Goal: Transaction & Acquisition: Subscribe to service/newsletter

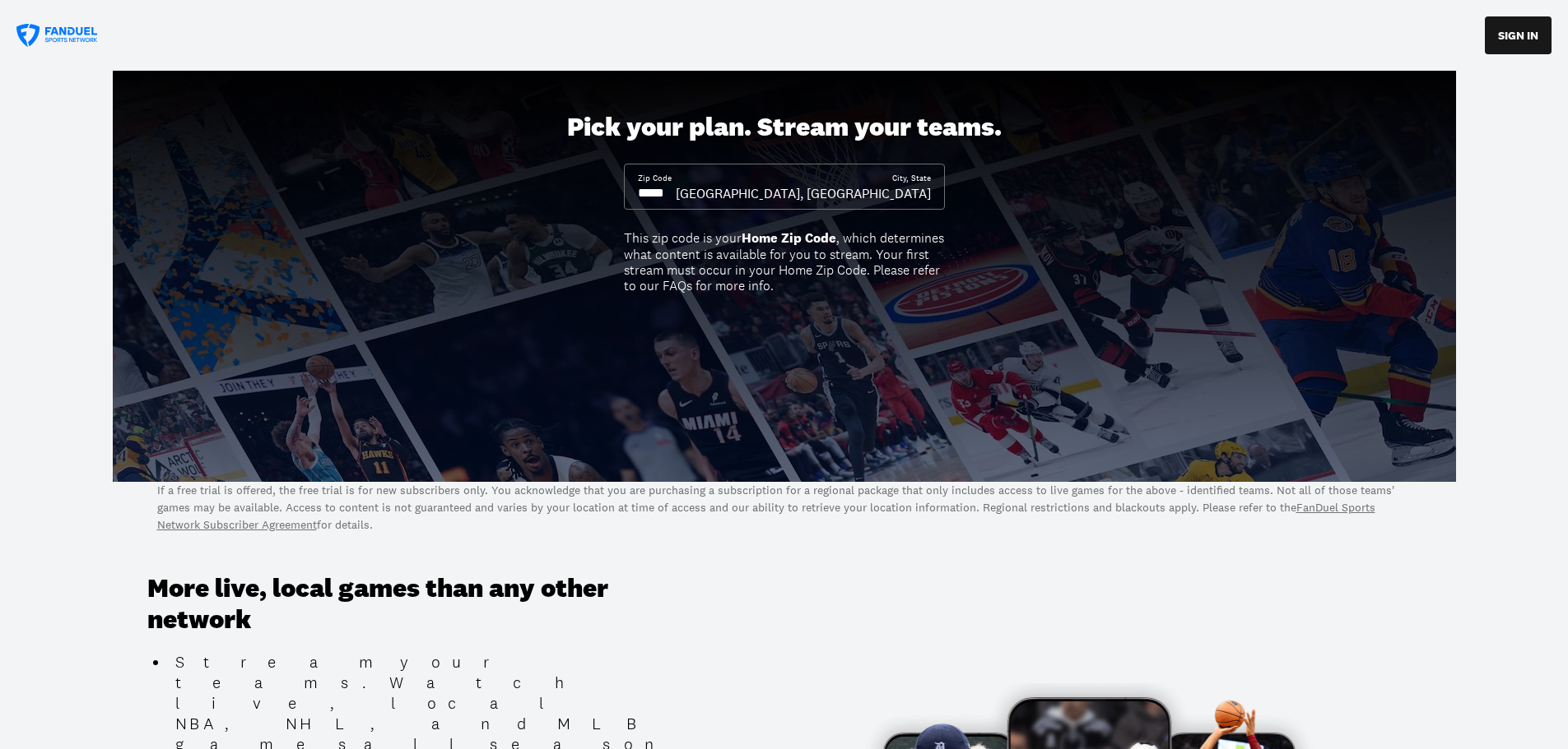
drag, startPoint x: 683, startPoint y: 196, endPoint x: 597, endPoint y: 192, distance: 86.1
click at [597, 192] on div "Pick your plan. Stream your teams. Zip Code City, [GEOGRAPHIC_DATA], [GEOGRAPHI…" at bounding box center [784, 276] width 1568 height 411
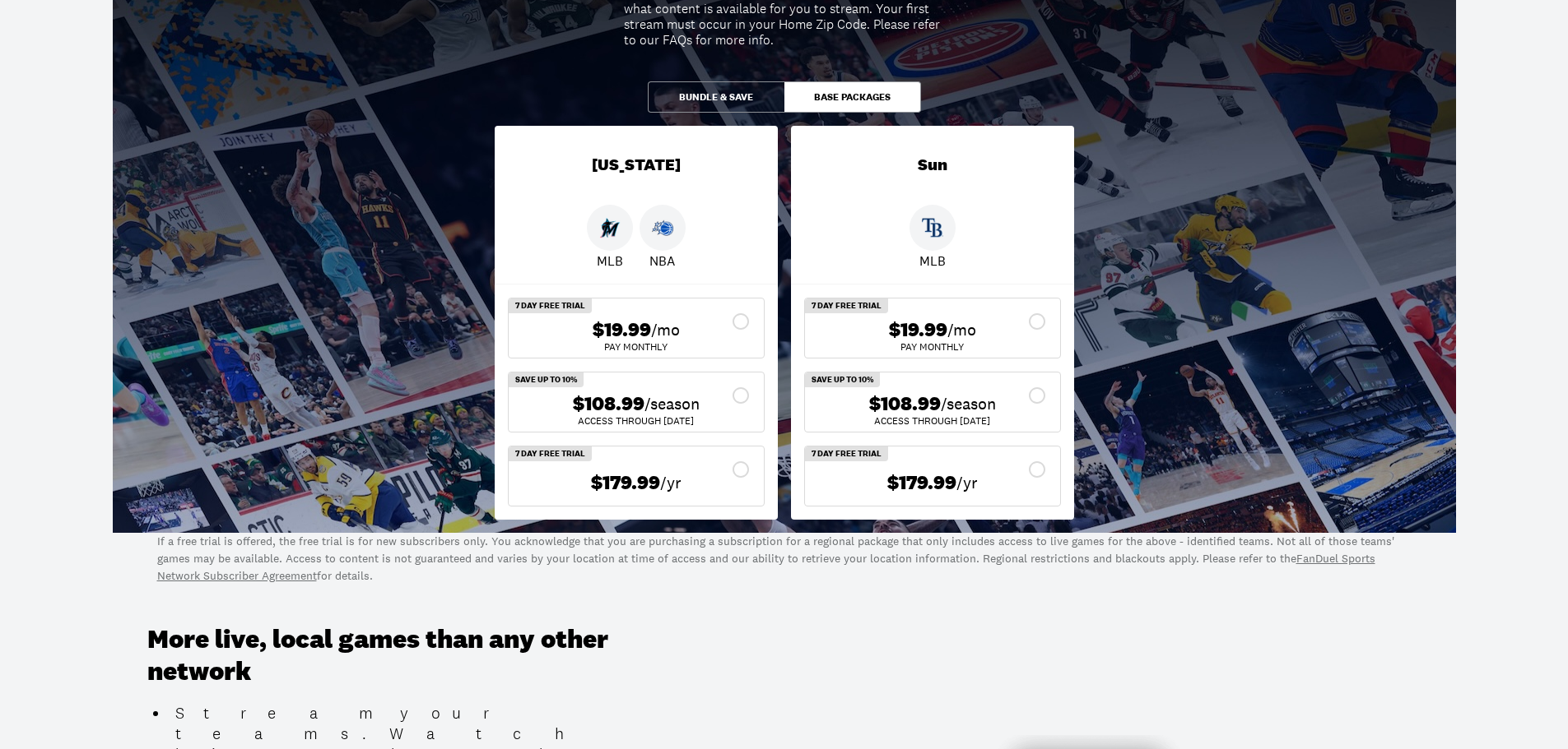
scroll to position [247, 0]
type input "*****"
click at [742, 96] on button "Bundle & Save" at bounding box center [715, 97] width 136 height 31
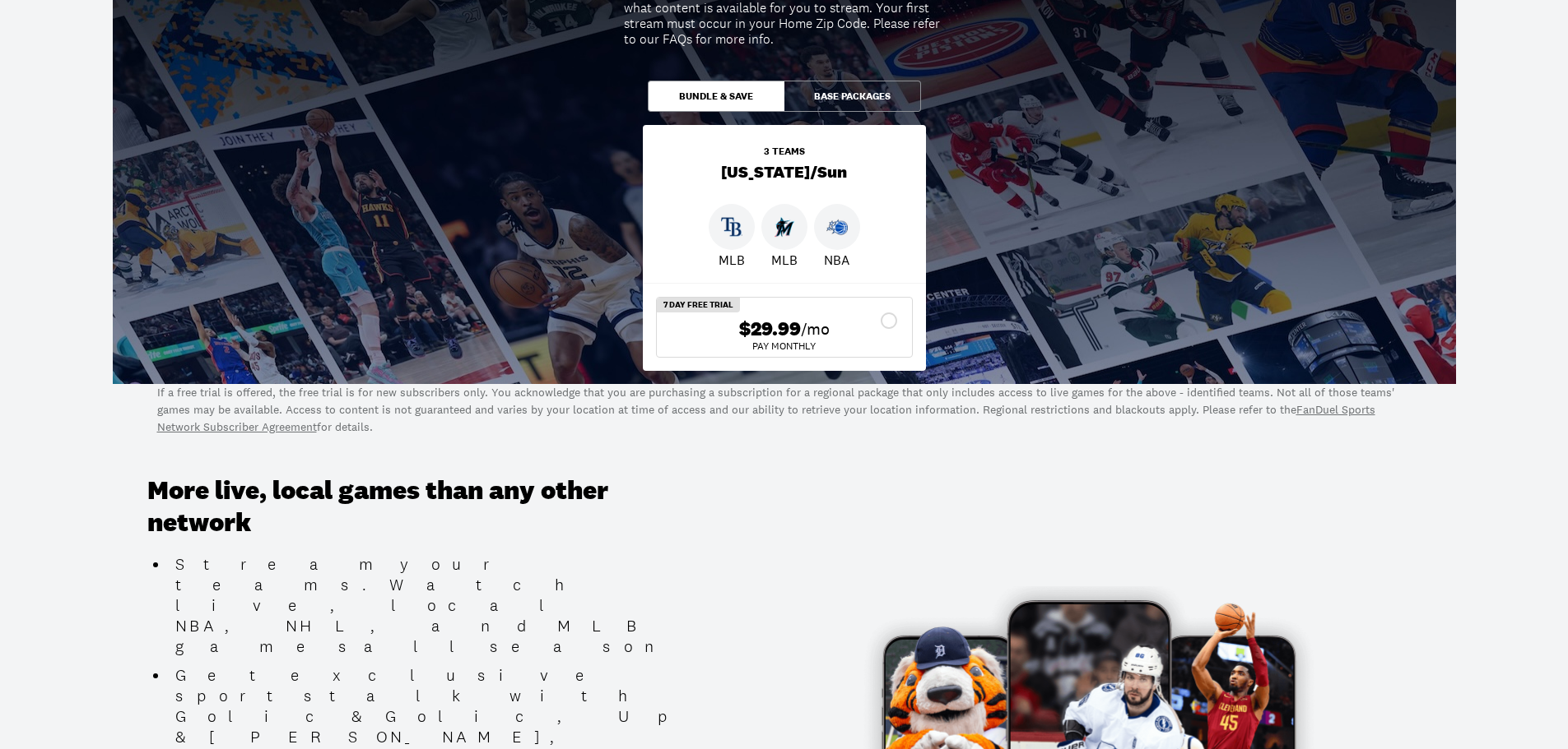
click at [859, 96] on button "Base Packages" at bounding box center [852, 97] width 136 height 31
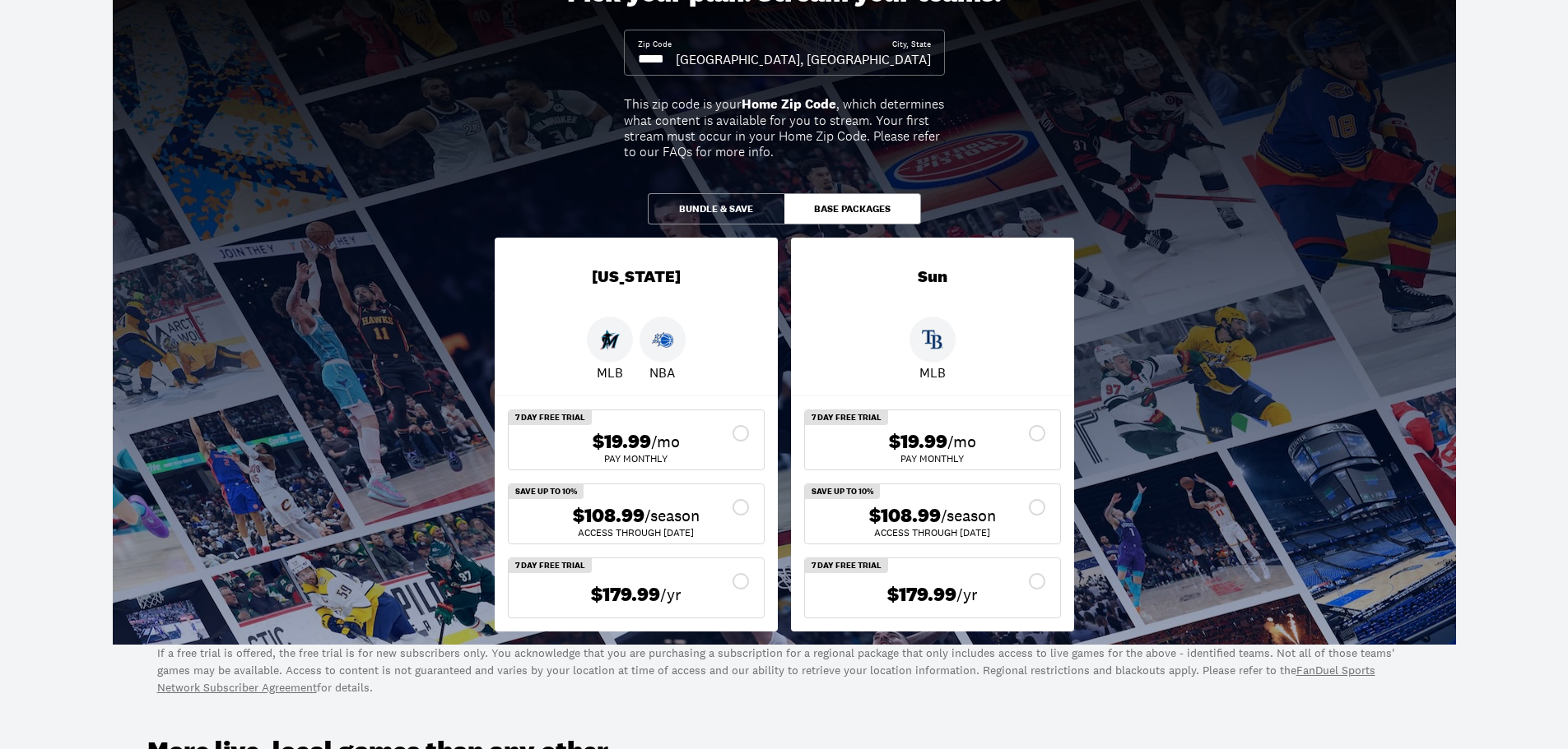
scroll to position [0, 0]
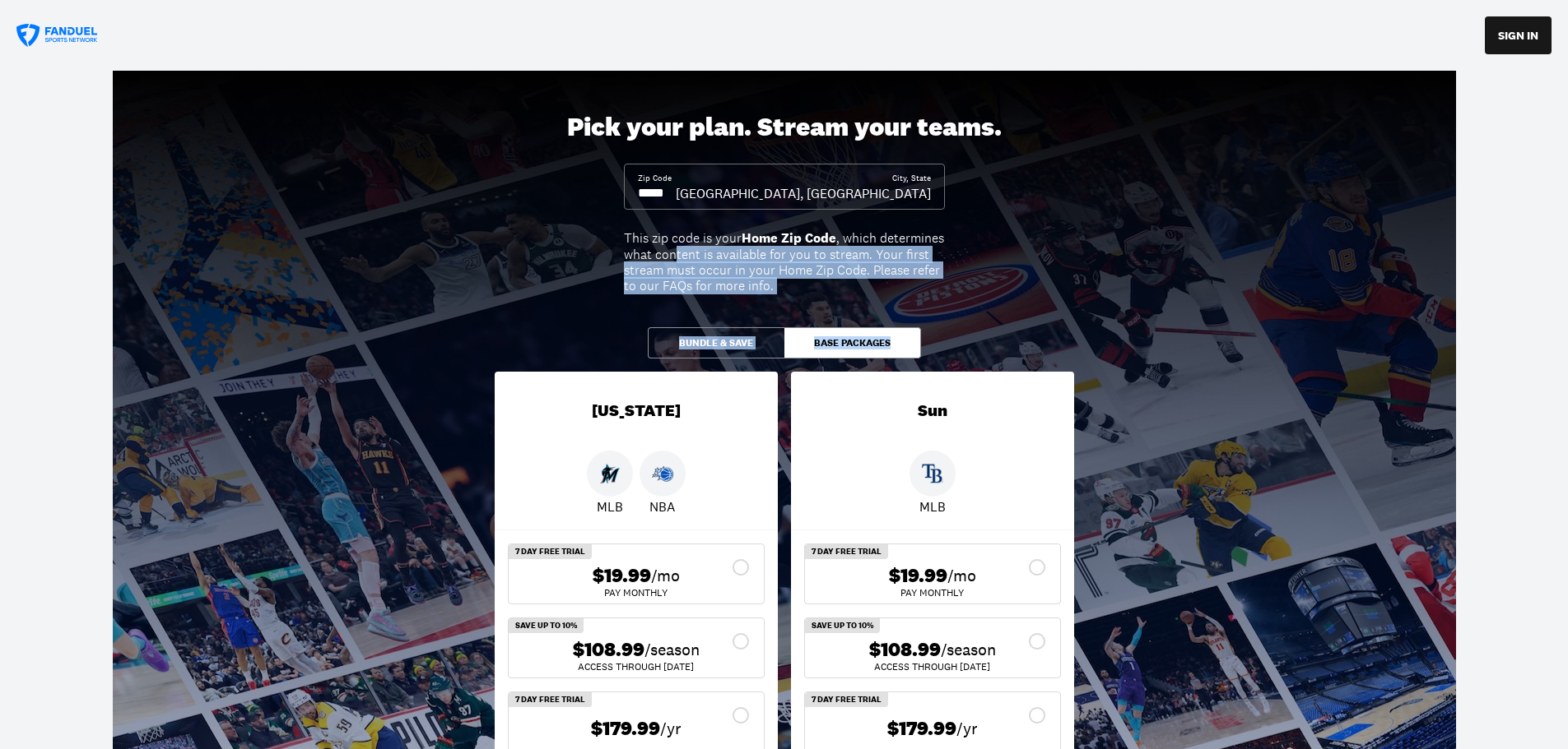
drag, startPoint x: 672, startPoint y: 254, endPoint x: 1061, endPoint y: 254, distance: 389.0
click at [1061, 254] on div "Pick your plan. Stream your teams. Zip Code ***** City, [GEOGRAPHIC_DATA], [GEO…" at bounding box center [784, 425] width 1568 height 708
click at [882, 262] on div "This zip code is your Home Zip Code , which determines what content is availabl…" at bounding box center [784, 263] width 321 height 64
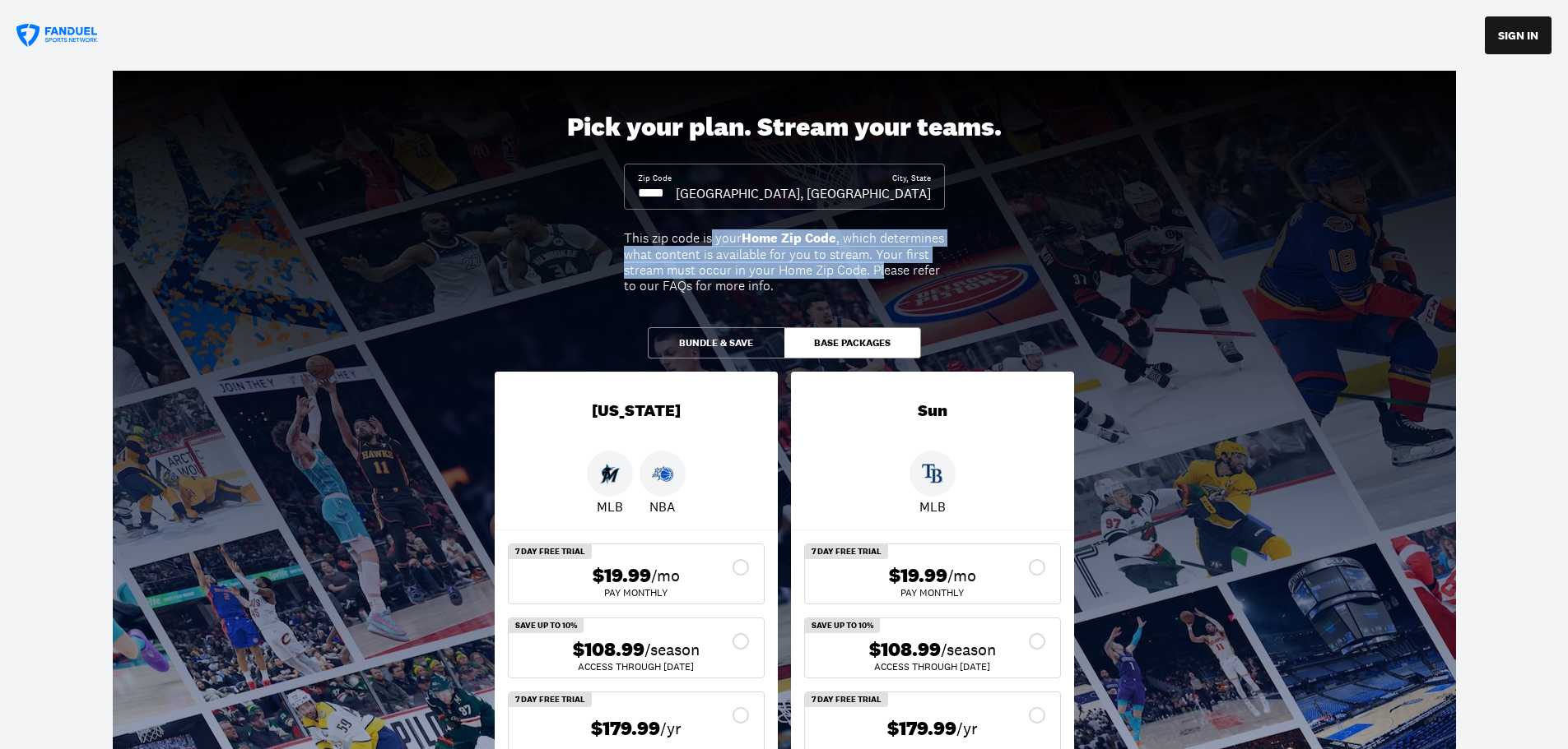
drag, startPoint x: 882, startPoint y: 268, endPoint x: 703, endPoint y: 237, distance: 181.7
click at [711, 239] on div "This zip code is your Home Zip Code , which determines what content is availabl…" at bounding box center [784, 263] width 321 height 64
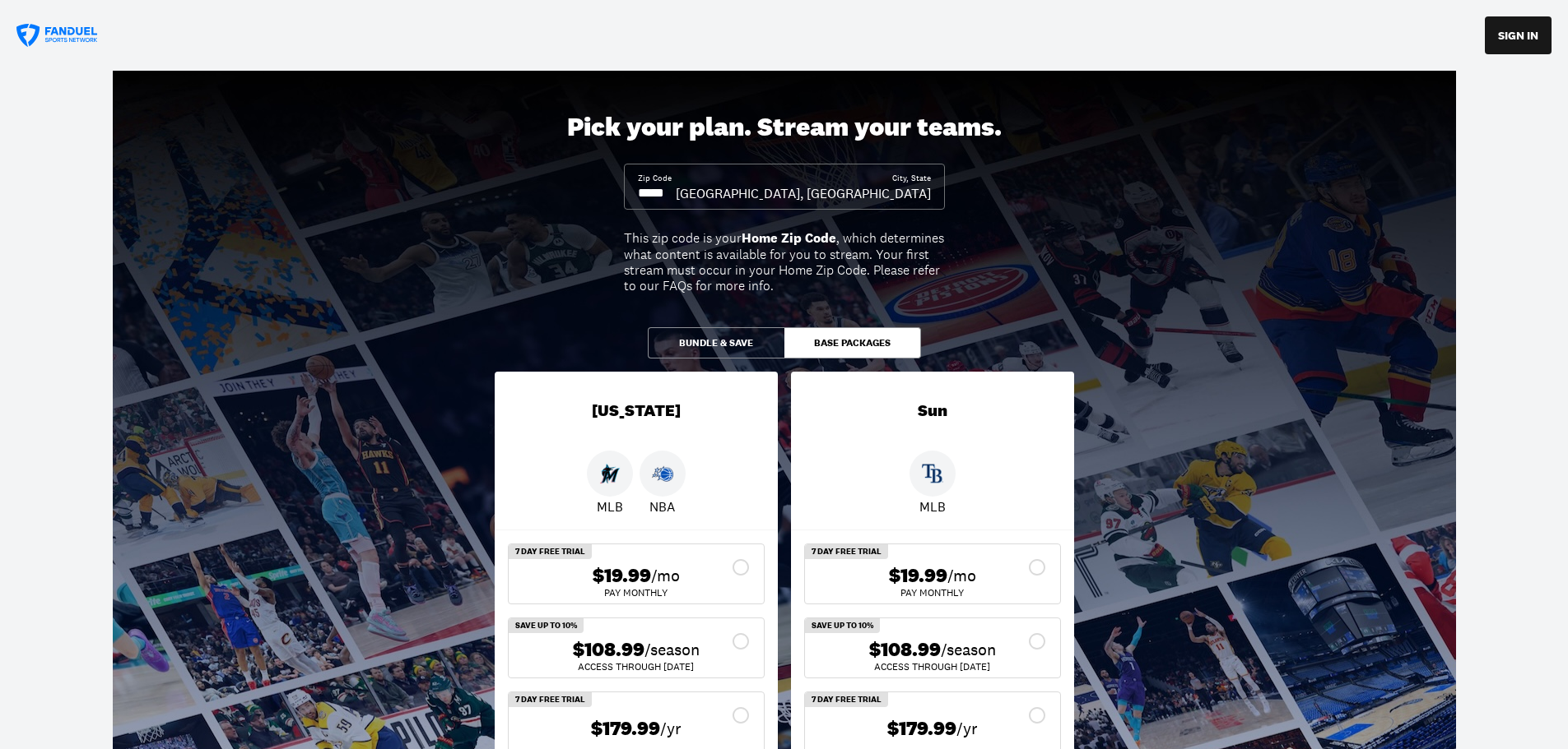
click at [703, 237] on div "This zip code is your Home Zip Code , which determines what content is availabl…" at bounding box center [784, 263] width 321 height 64
